Goal: Find contact information: Find contact information

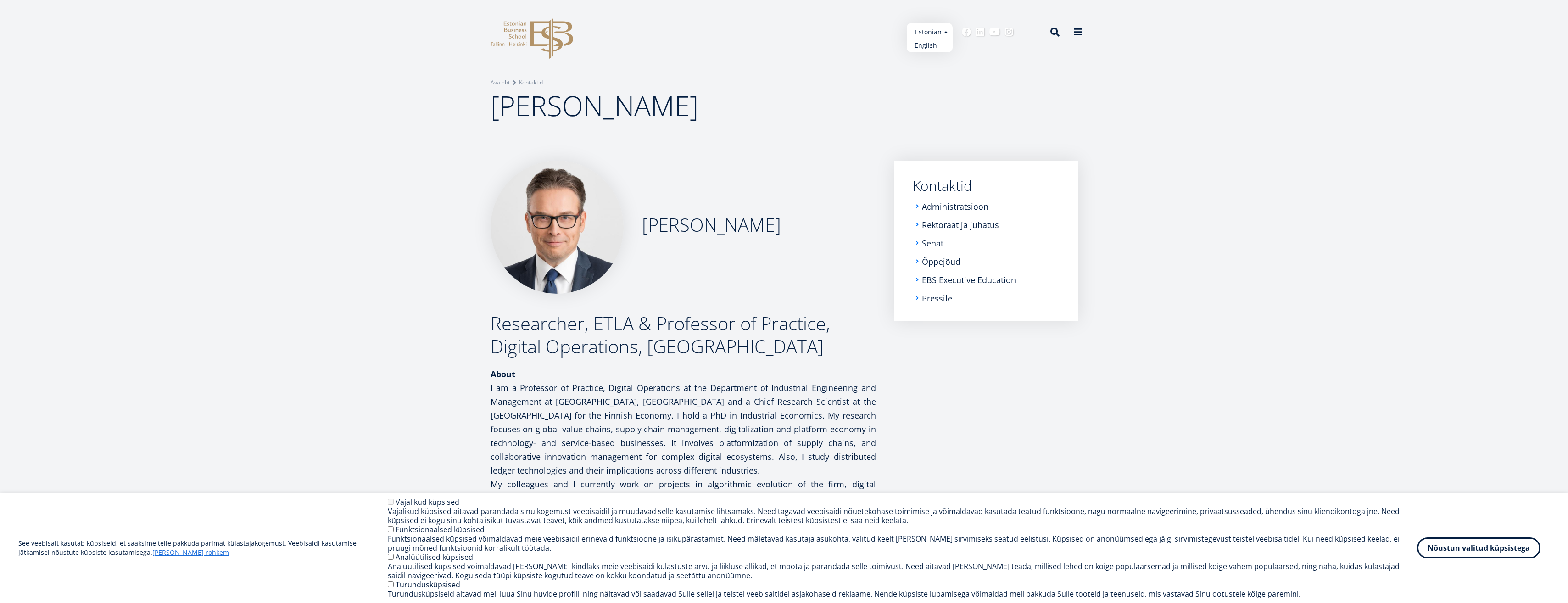
click at [932, 44] on link "English" at bounding box center [929, 46] width 46 height 13
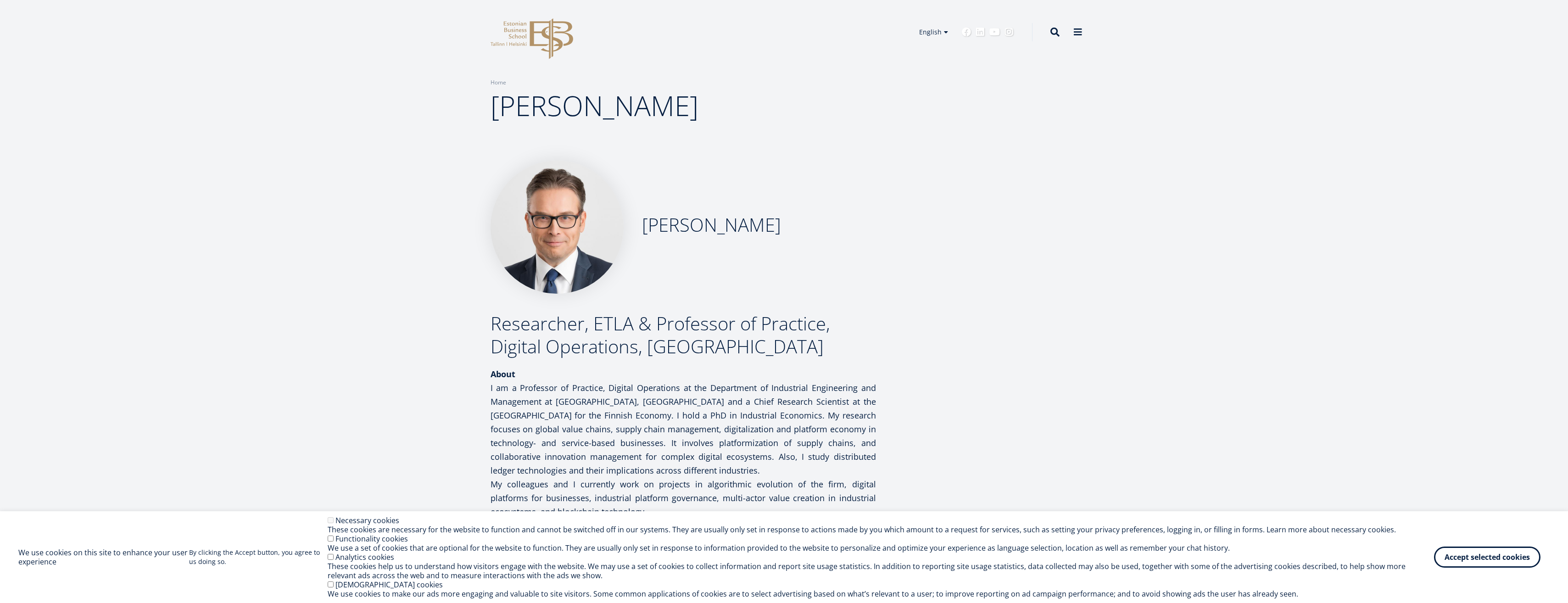
click at [543, 27] on icon "EBS Logo Created with Sketch." at bounding box center [531, 39] width 83 height 41
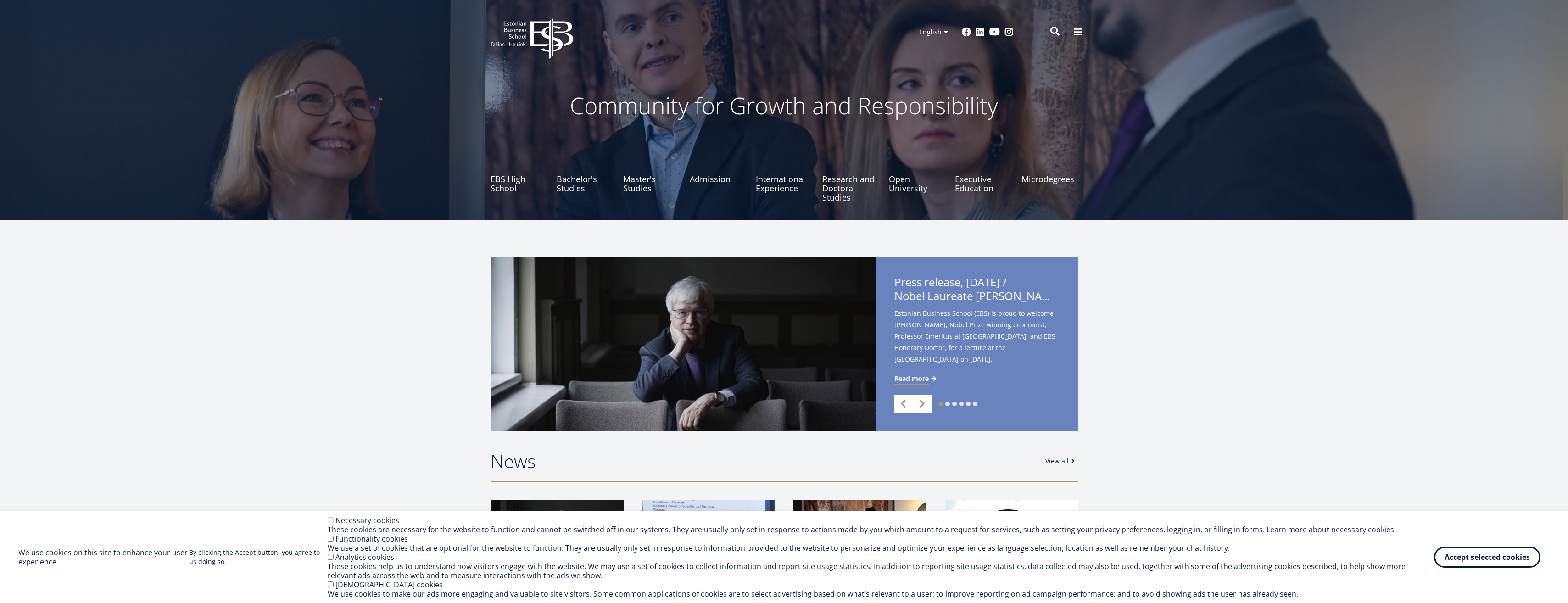
click at [1057, 35] on span at bounding box center [1055, 31] width 9 height 9
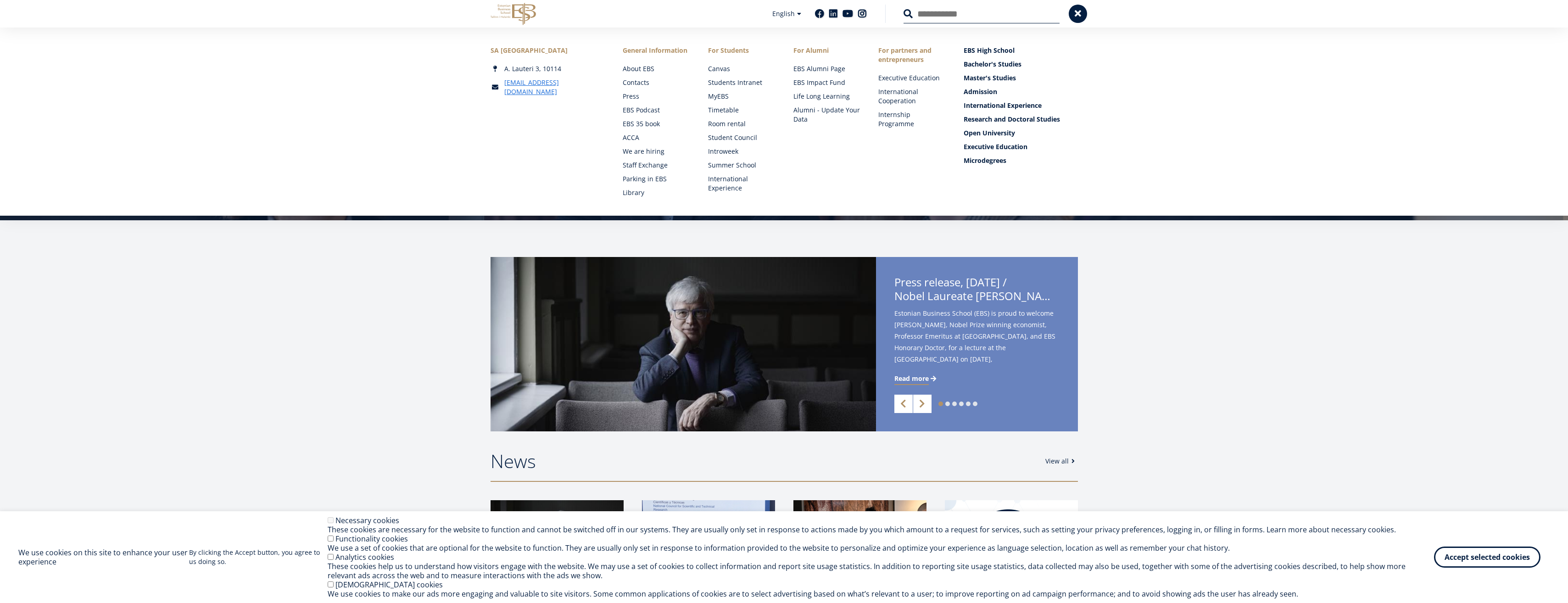
click at [933, 21] on input "Search" at bounding box center [981, 14] width 156 height 20
type input "*******"
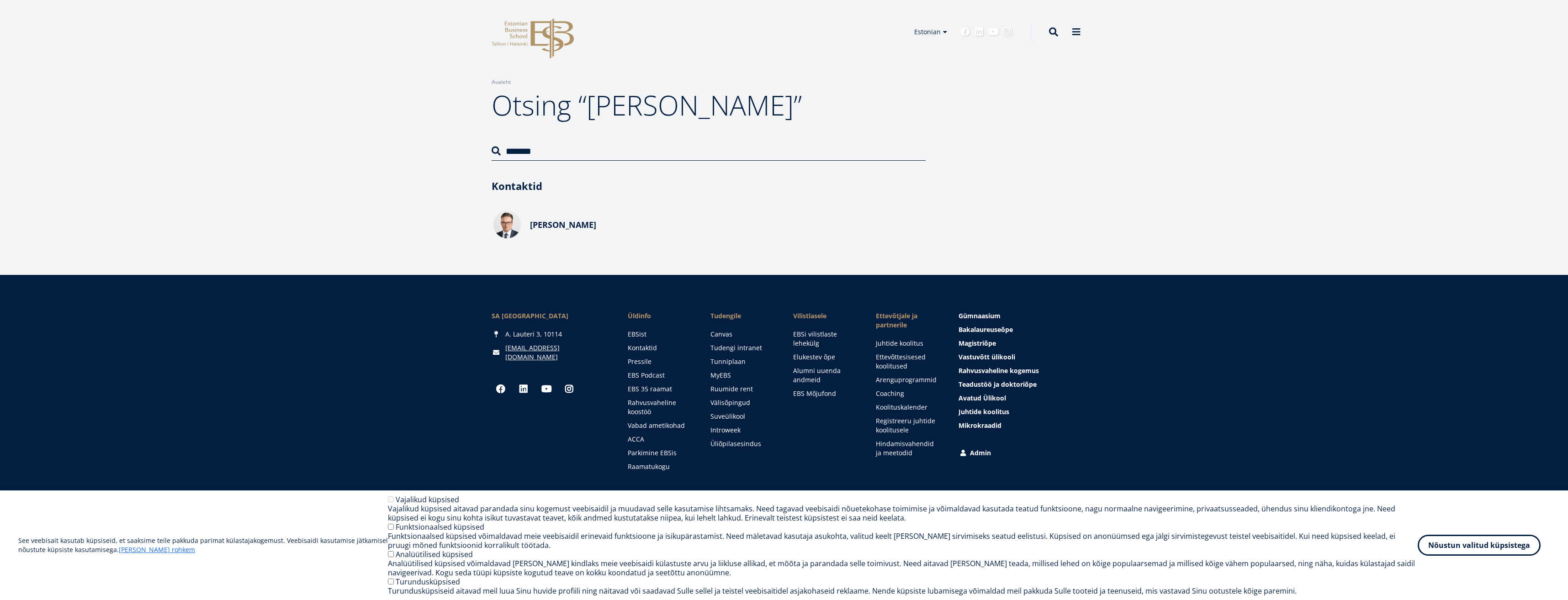
click at [559, 230] on span "[PERSON_NAME]" at bounding box center [563, 225] width 66 height 11
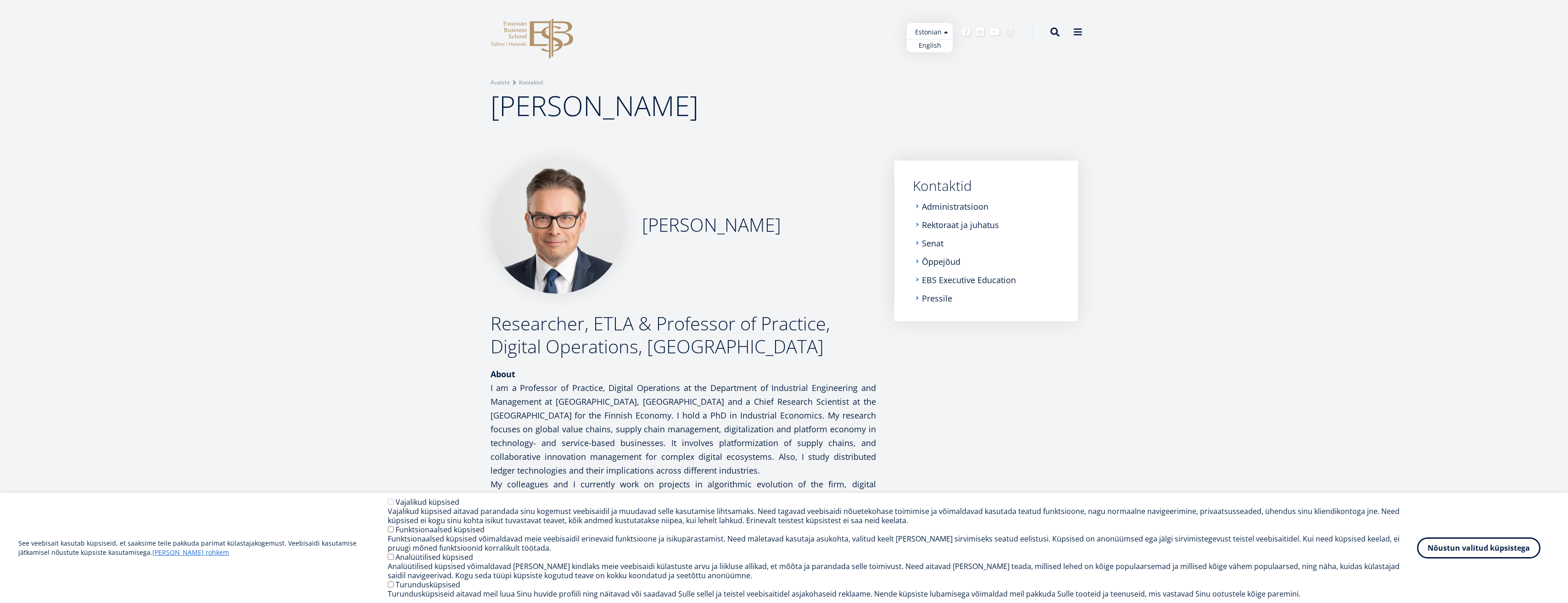
click at [943, 31] on ul "Estonian English" at bounding box center [929, 38] width 46 height 29
click at [932, 50] on link "English" at bounding box center [929, 46] width 46 height 13
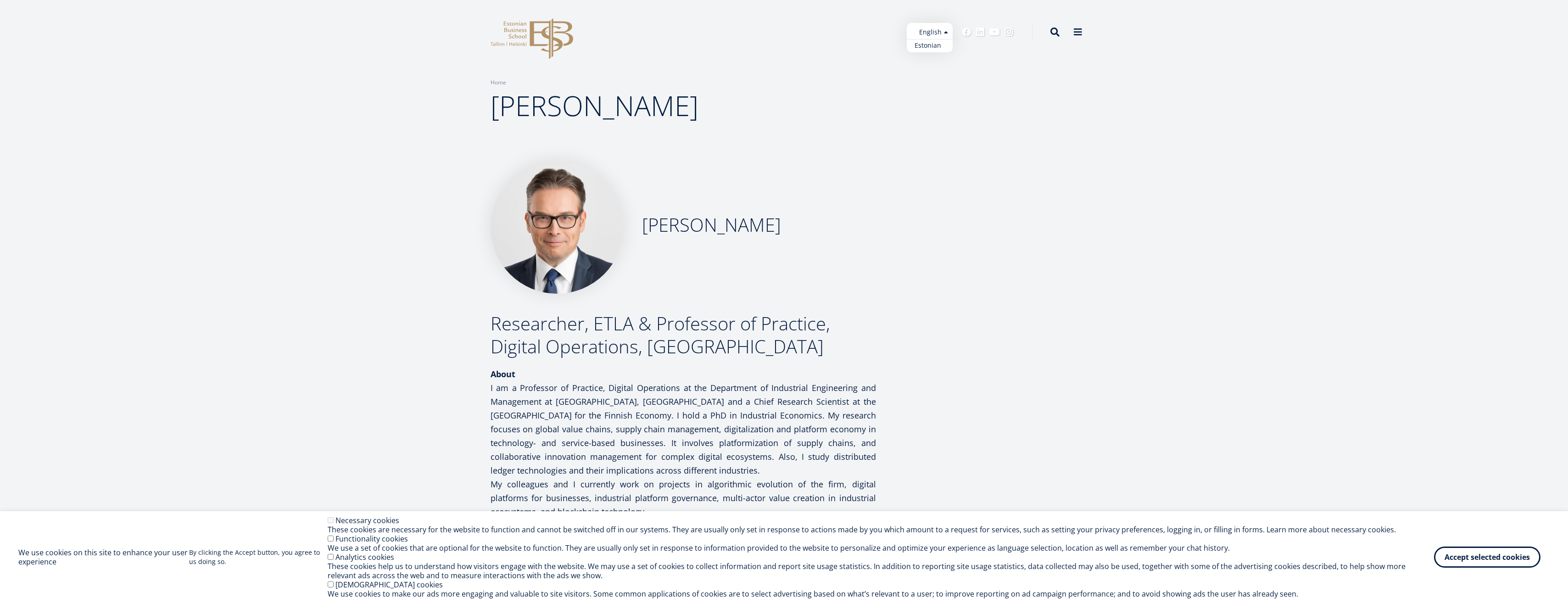
click at [935, 44] on link "Estonian" at bounding box center [929, 46] width 46 height 13
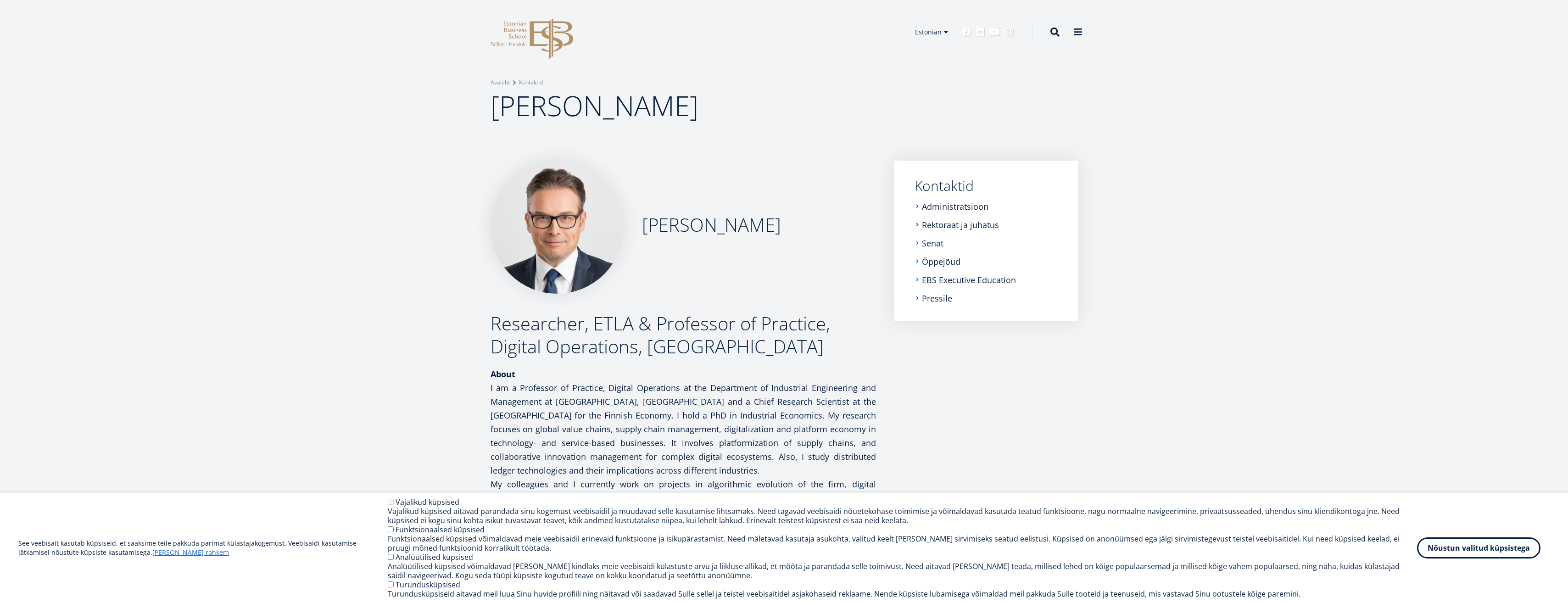
click at [935, 187] on link "Kontaktid" at bounding box center [988, 186] width 147 height 14
